Goal: Transaction & Acquisition: Download file/media

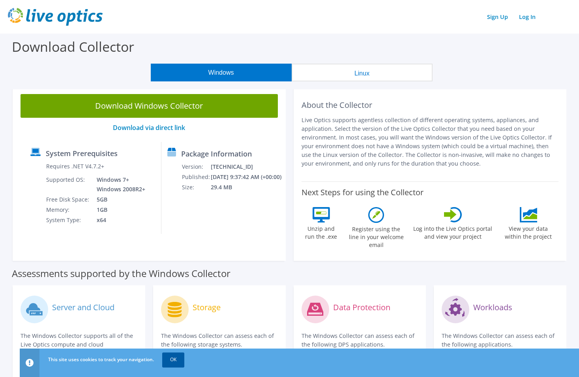
click at [176, 360] on link "OK" at bounding box center [173, 359] width 22 height 14
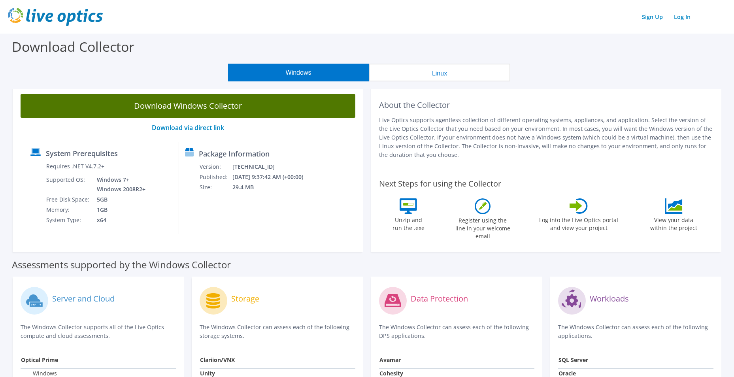
click at [204, 110] on link "Download Windows Collector" at bounding box center [188, 106] width 335 height 24
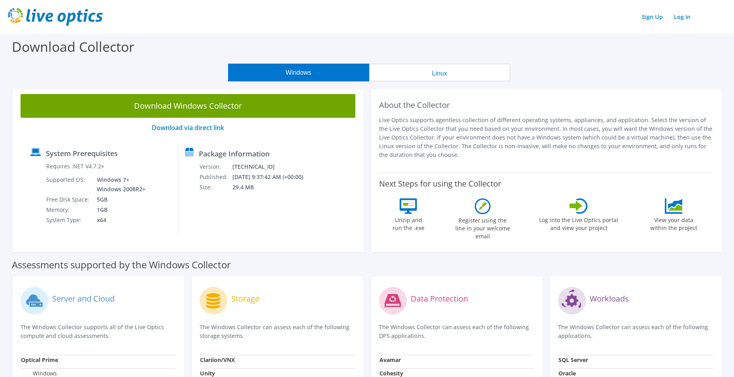
click at [503, 159] on div "About the Collector Live Optics supports agentless collection of different oper…" at bounding box center [546, 129] width 335 height 71
click at [512, 30] on header "Sign Up Log In" at bounding box center [367, 17] width 734 height 34
click at [219, 131] on link "Download via direct link" at bounding box center [188, 127] width 72 height 9
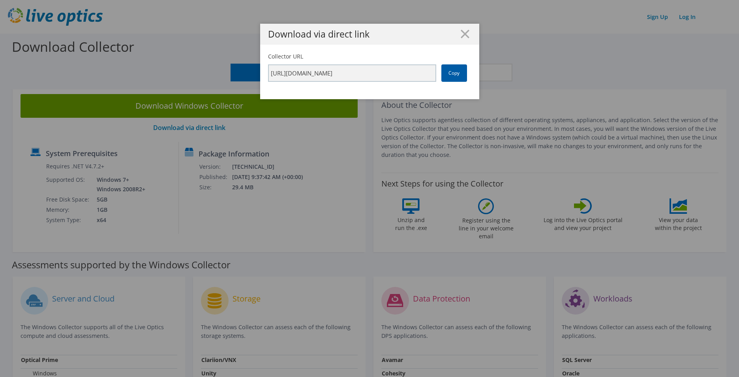
click at [455, 73] on link "Copy" at bounding box center [455, 72] width 26 height 17
click at [458, 76] on link "Copy" at bounding box center [455, 72] width 26 height 17
drag, startPoint x: 458, startPoint y: 76, endPoint x: 566, endPoint y: 58, distance: 109.7
click at [566, 57] on div "Download via direct link Collector URL [URL][DOMAIN_NAME] Copy" at bounding box center [369, 188] width 739 height 329
